Goal: Check status

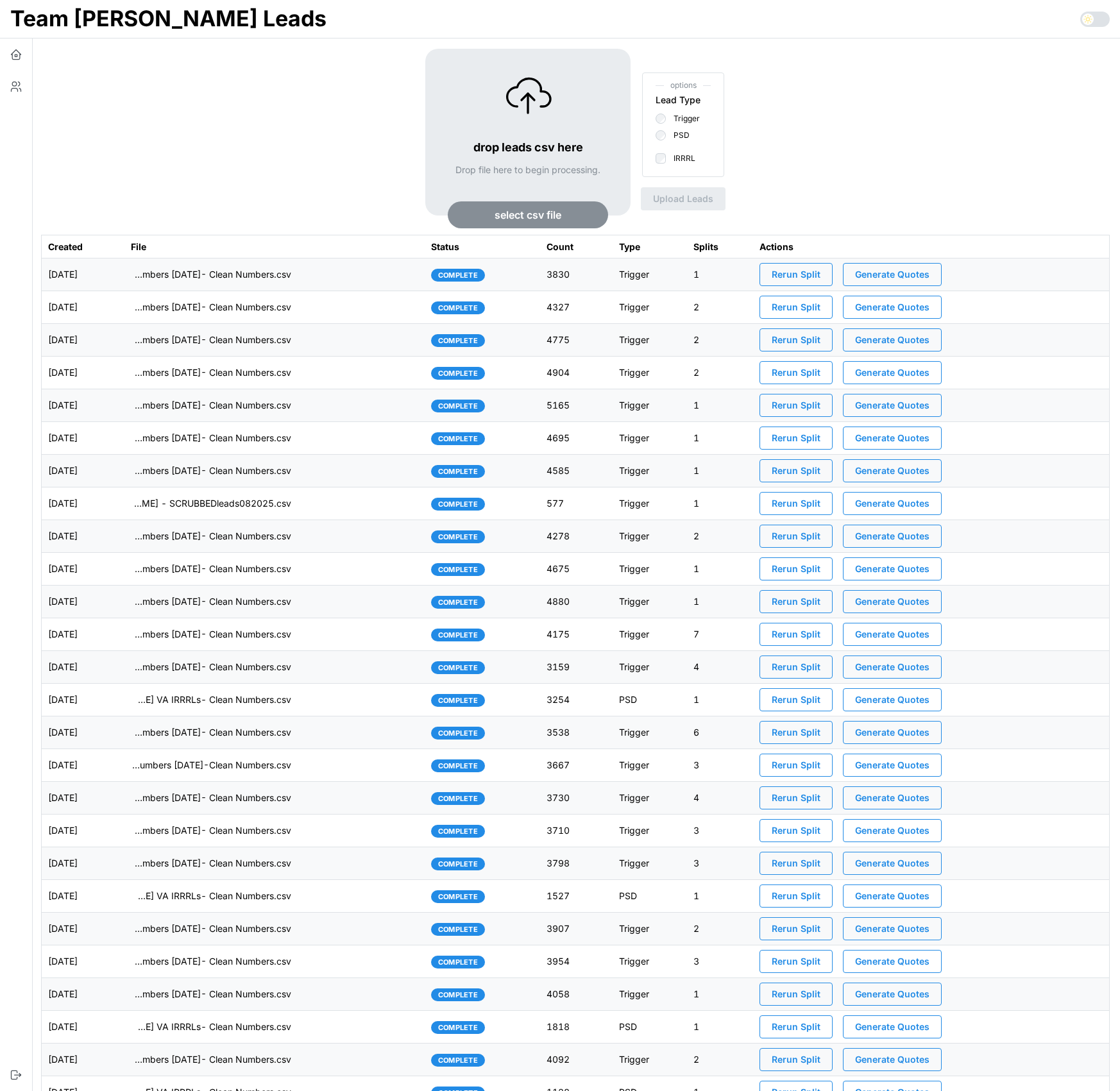
click at [338, 281] on td "imports/mike/1760095654245-TU Master List With Numbers 10-10-25- Clean Numbers.…" at bounding box center [274, 274] width 300 height 33
